Goal: Find specific page/section: Find specific page/section

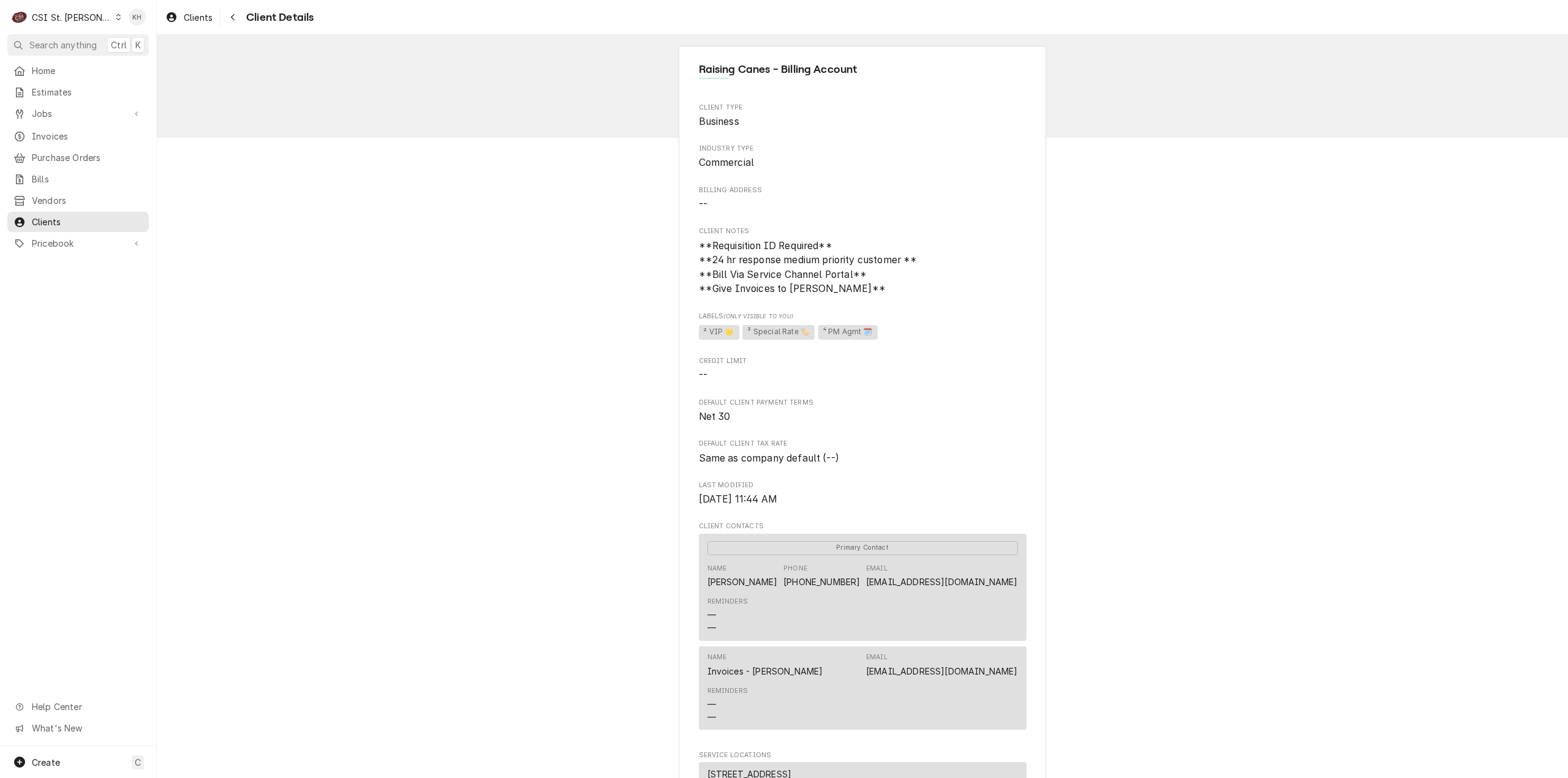
click at [48, 16] on div "CSI St. [PERSON_NAME]" at bounding box center [72, 17] width 80 height 13
click at [148, 20] on div "CSI [US_STATE][GEOGRAPHIC_DATA]" at bounding box center [188, 24] width 162 height 13
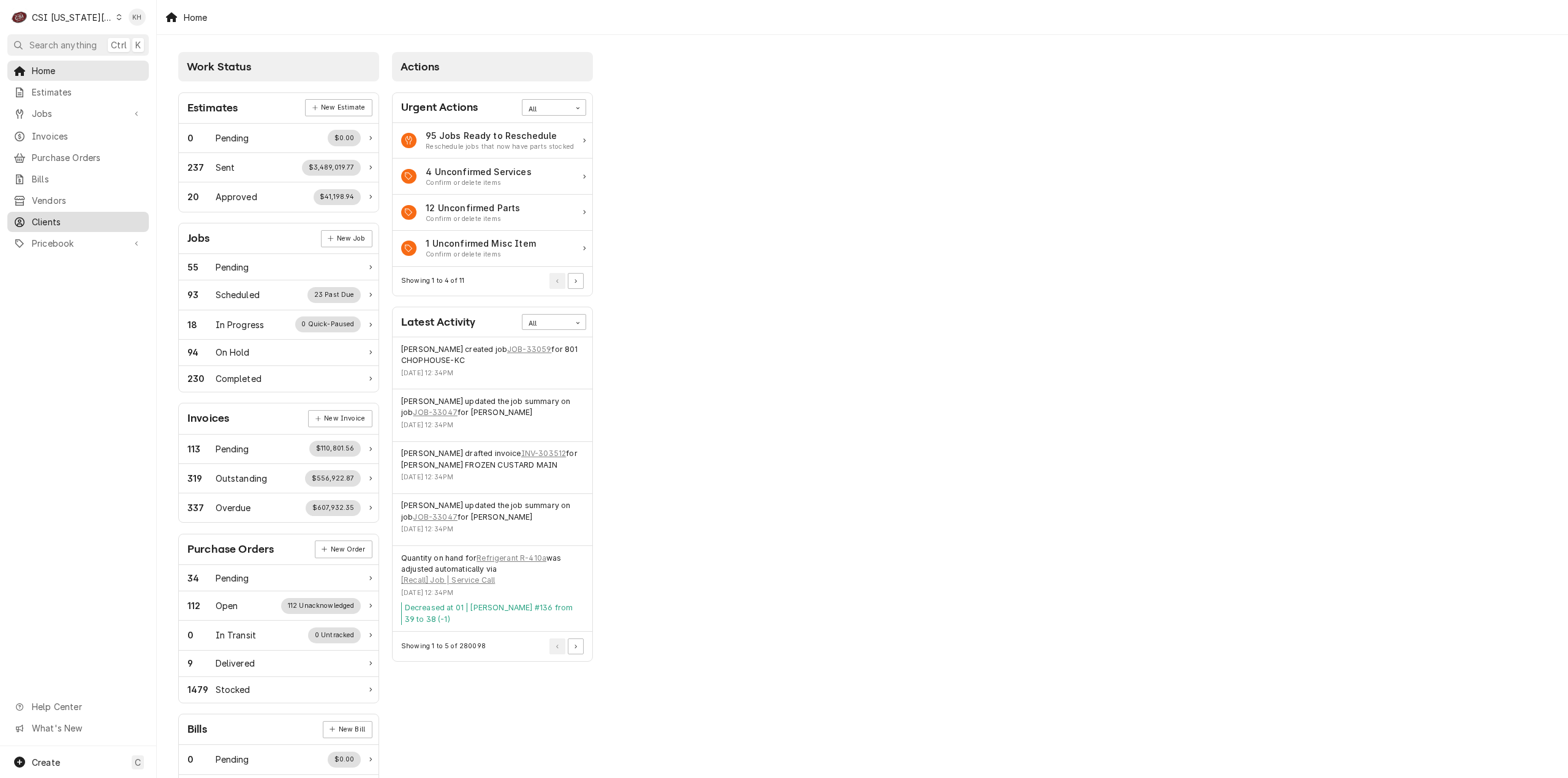
click at [114, 215] on span "Clients" at bounding box center [87, 221] width 111 height 13
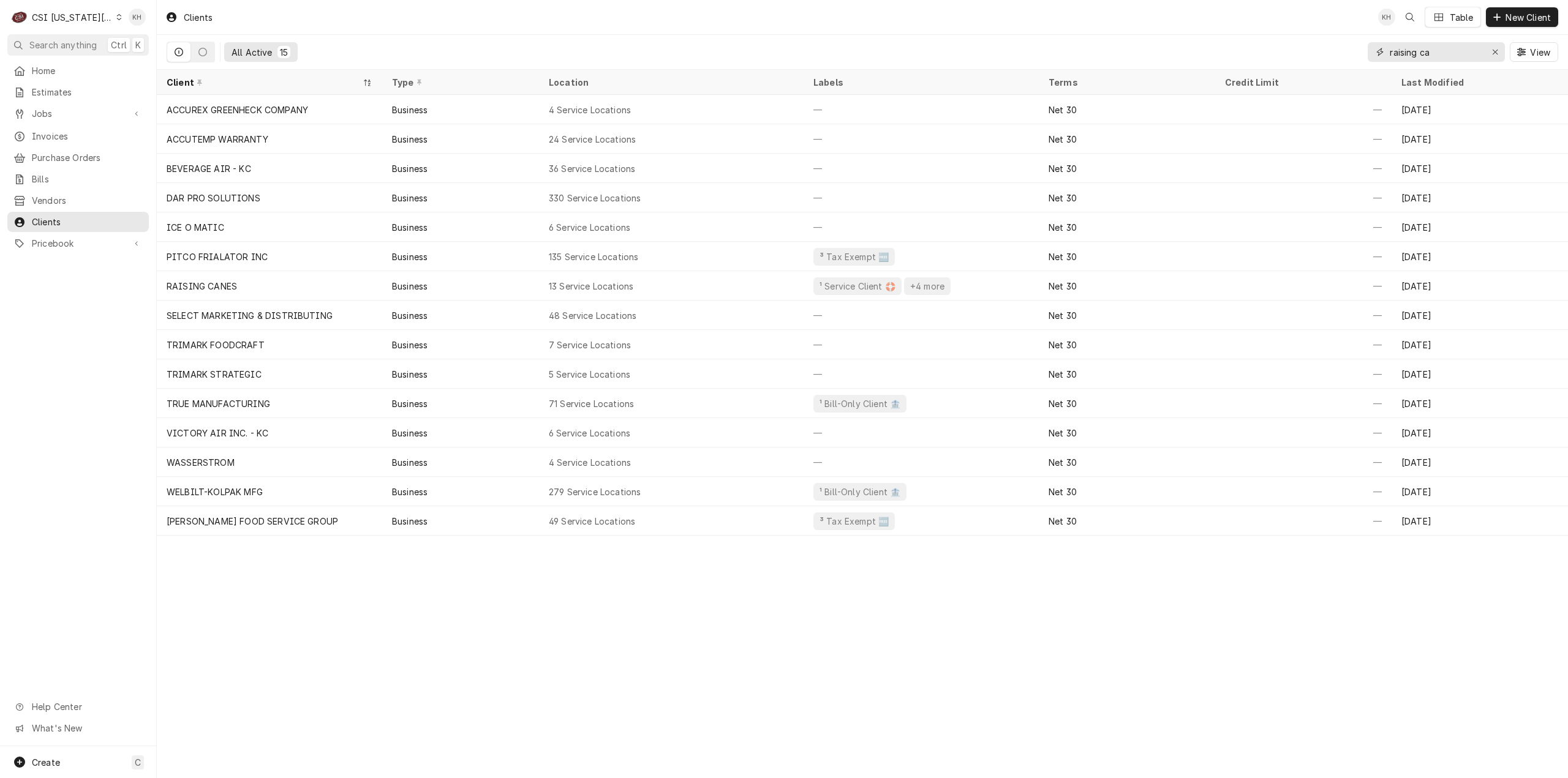
drag, startPoint x: 1459, startPoint y: 53, endPoint x: 1201, endPoint y: 49, distance: 258.0
click at [1201, 49] on div "All Active 15 raising ca View" at bounding box center [862, 52] width 1392 height 34
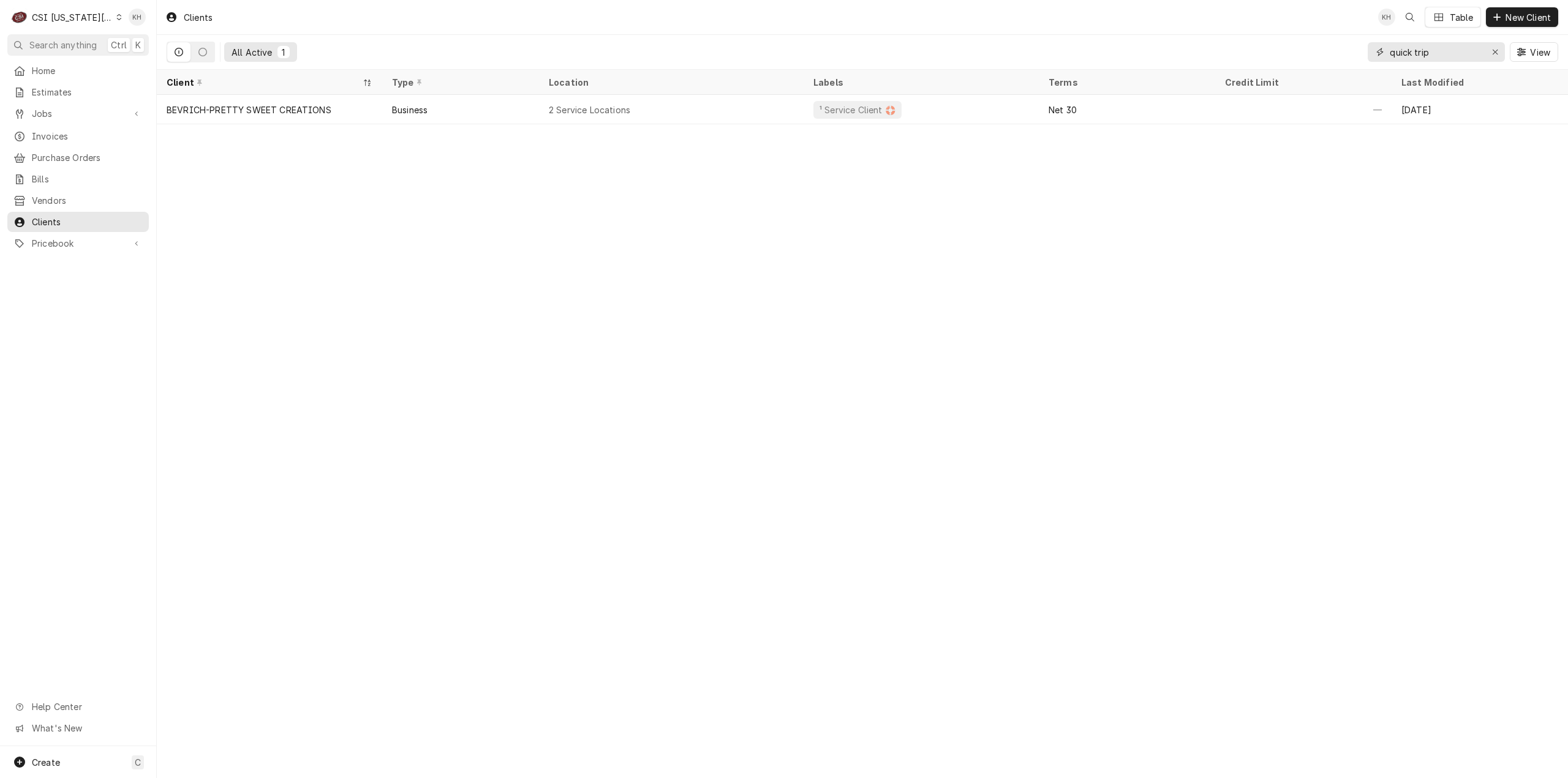
drag, startPoint x: 1466, startPoint y: 52, endPoint x: 1154, endPoint y: 63, distance: 312.2
click at [1154, 63] on div "All Active 1 quick trip View" at bounding box center [862, 52] width 1392 height 34
type input "QT"
